Goal: Navigation & Orientation: Find specific page/section

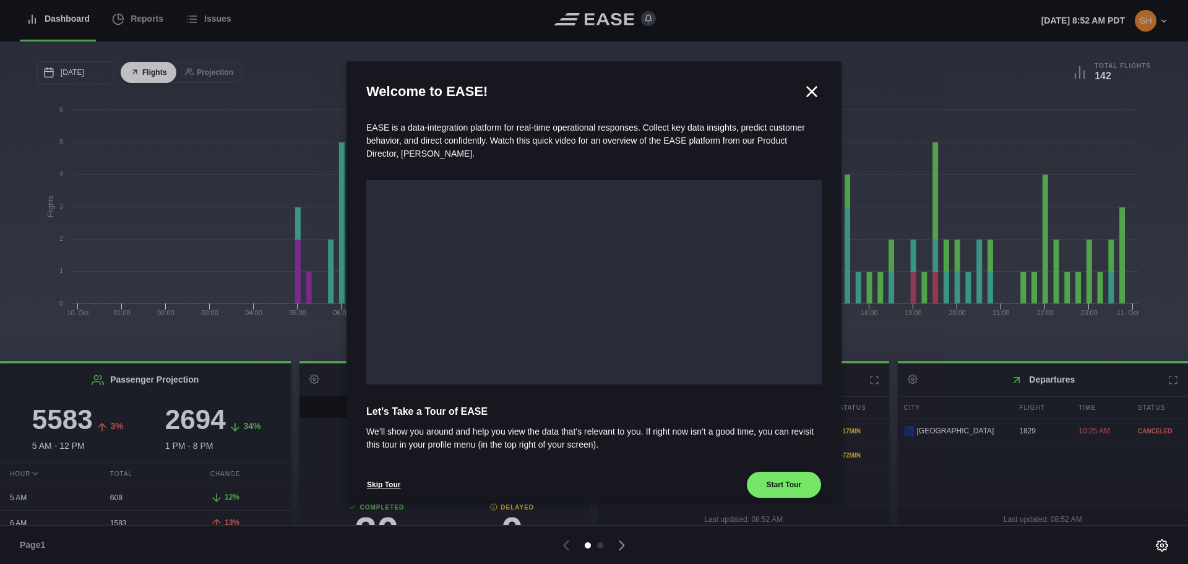
click at [808, 90] on icon at bounding box center [812, 91] width 9 height 9
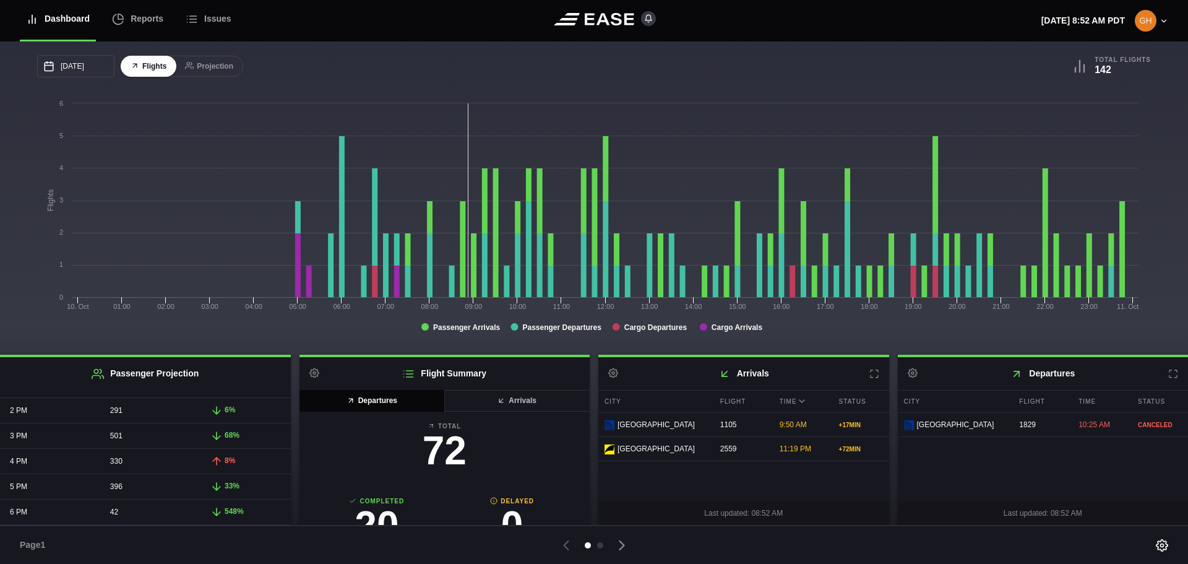
click at [498, 371] on h2 "Flight Summary Settings" at bounding box center [445, 373] width 291 height 33
click at [449, 372] on h2 "Flight Summary Settings" at bounding box center [445, 373] width 291 height 33
click at [406, 374] on icon at bounding box center [408, 374] width 9 height 6
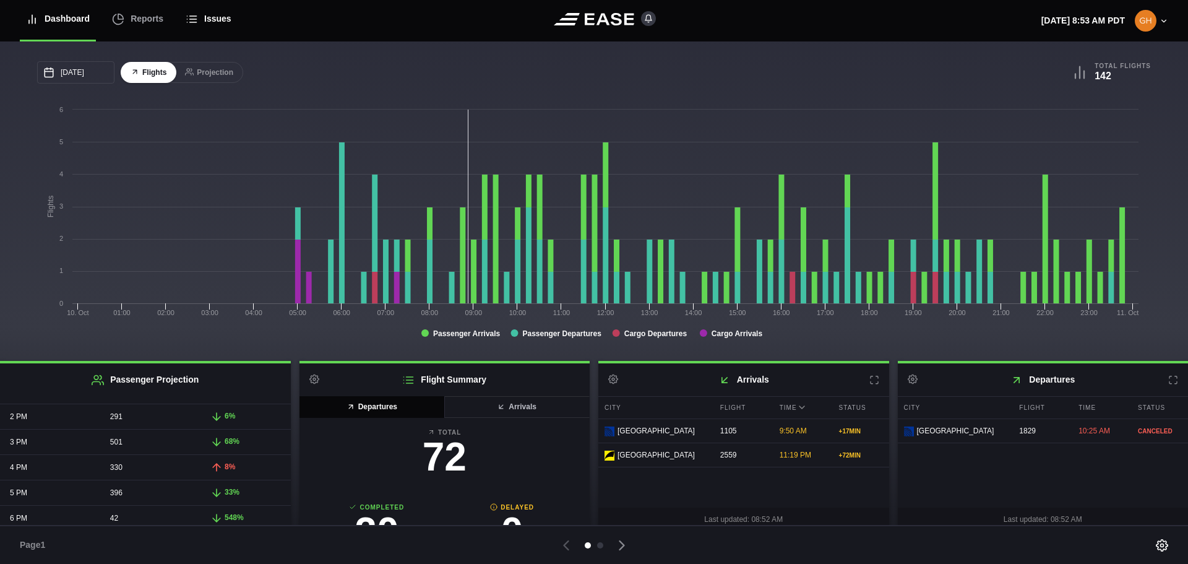
click at [203, 12] on div "Issues" at bounding box center [209, 18] width 46 height 41
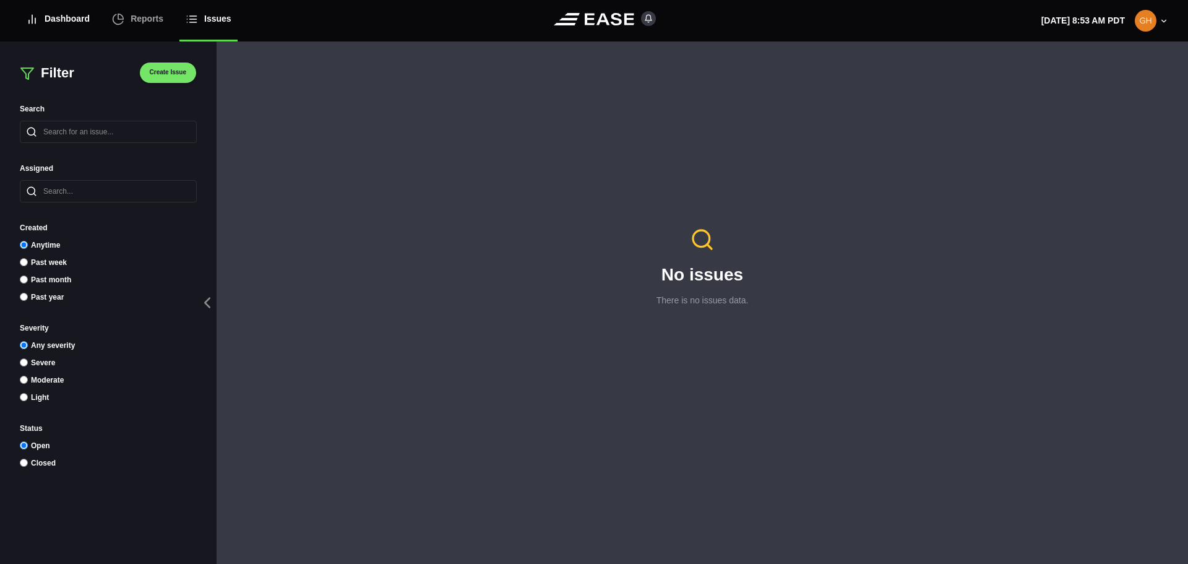
click at [72, 24] on div "Dashboard" at bounding box center [58, 18] width 64 height 41
